Goal: Information Seeking & Learning: Learn about a topic

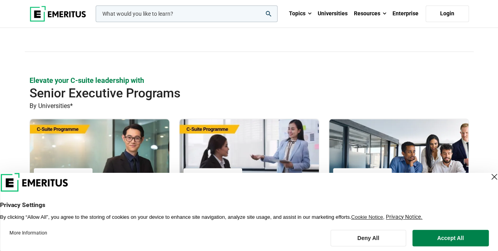
scroll to position [262, 0]
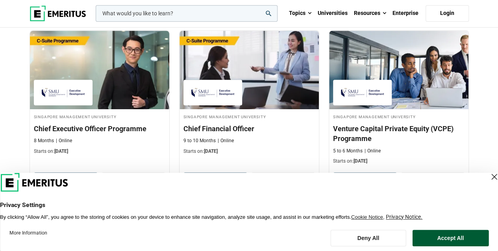
click at [440, 235] on button "Accept All" at bounding box center [450, 238] width 76 height 17
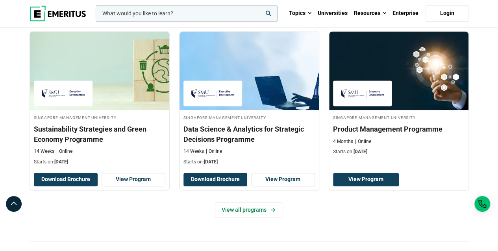
scroll to position [656, 0]
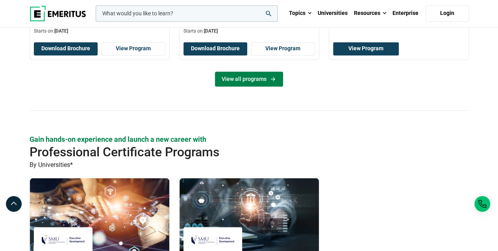
click at [250, 76] on link "View all programs" at bounding box center [249, 79] width 68 height 15
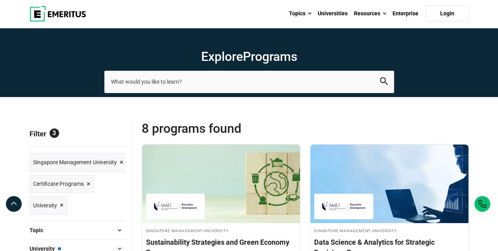
scroll to position [131, 0]
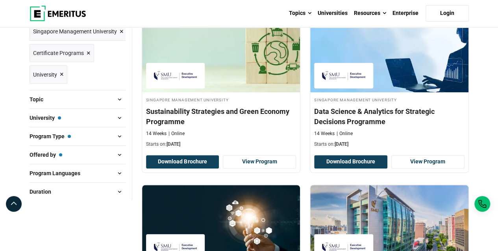
click at [85, 51] on span "Certificate Programs ×" at bounding box center [61, 53] width 57 height 11
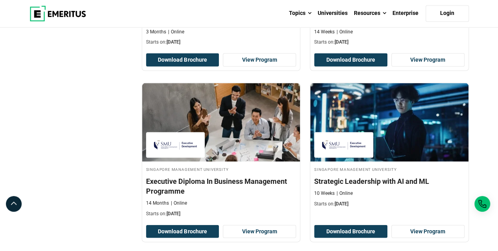
scroll to position [731, 0]
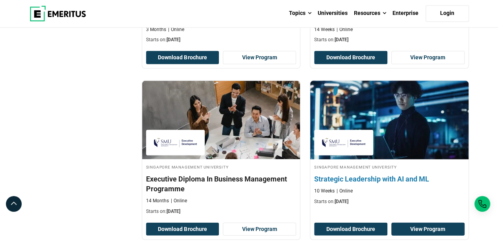
click at [424, 224] on link "View Program" at bounding box center [427, 229] width 73 height 13
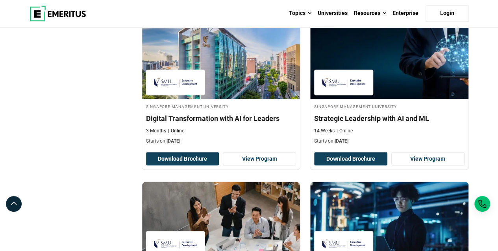
scroll to position [622, 0]
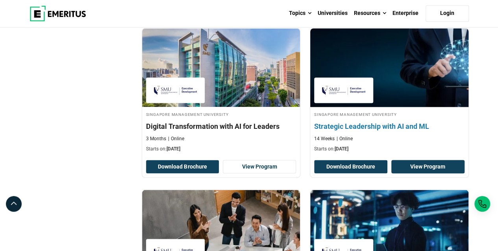
click at [421, 162] on link "View Program" at bounding box center [427, 166] width 73 height 13
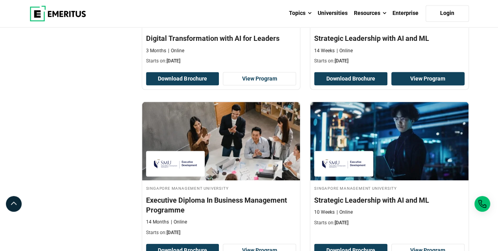
scroll to position [715, 0]
